Goal: Find specific page/section: Find specific page/section

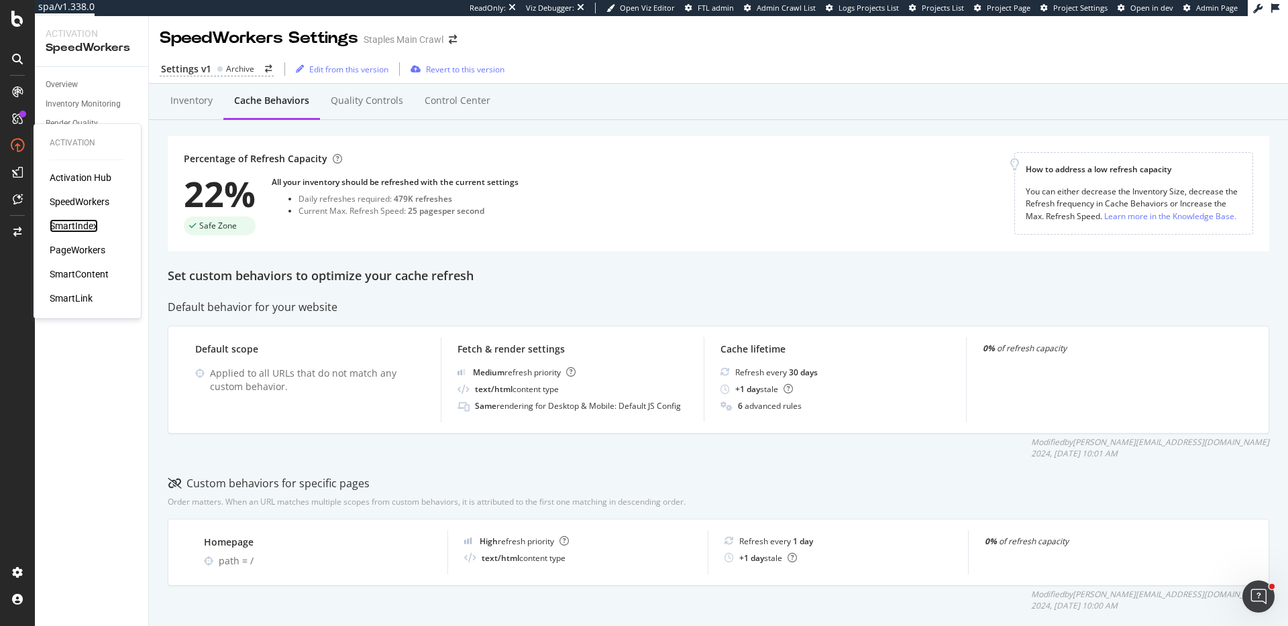
click at [92, 227] on div "SmartIndex" at bounding box center [74, 225] width 48 height 13
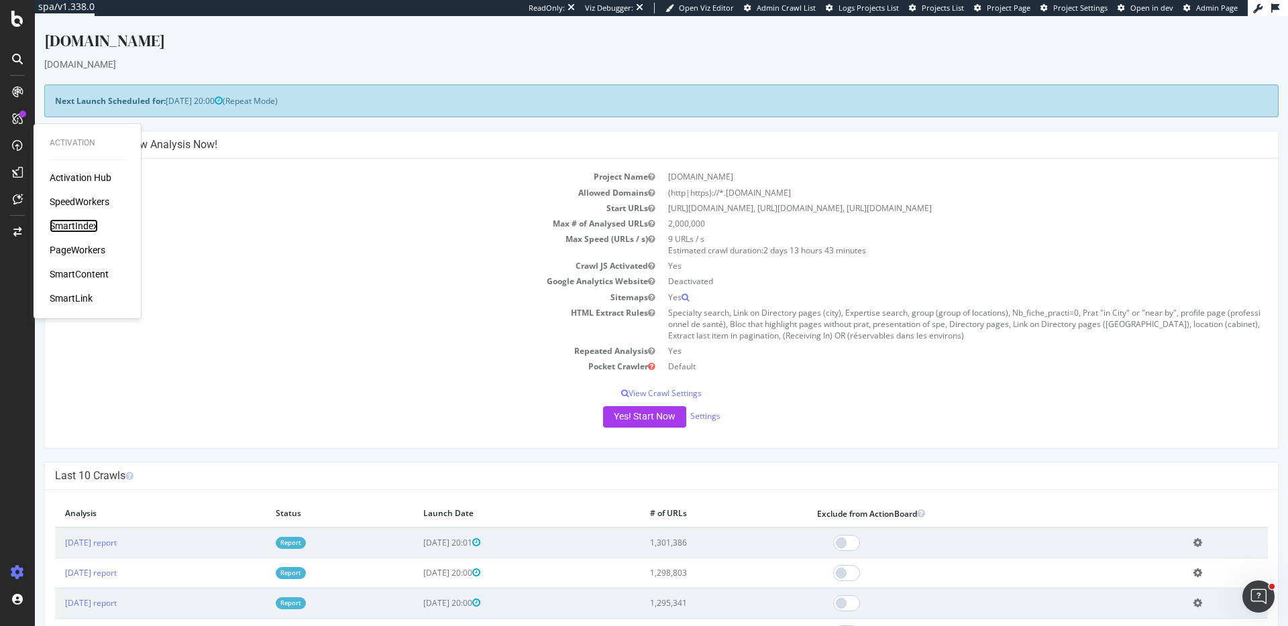
click at [85, 228] on div "SmartIndex" at bounding box center [74, 225] width 48 height 13
